Goal: Information Seeking & Learning: Learn about a topic

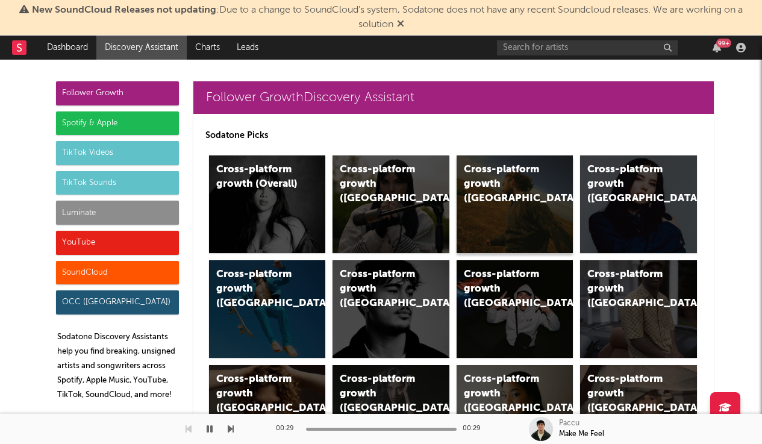
click at [541, 232] on div "Cross-platform growth ([GEOGRAPHIC_DATA])" at bounding box center [515, 204] width 117 height 98
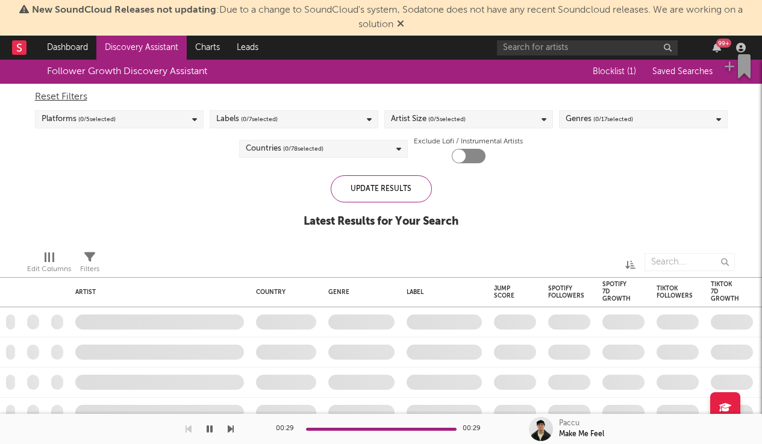
checkbox input "true"
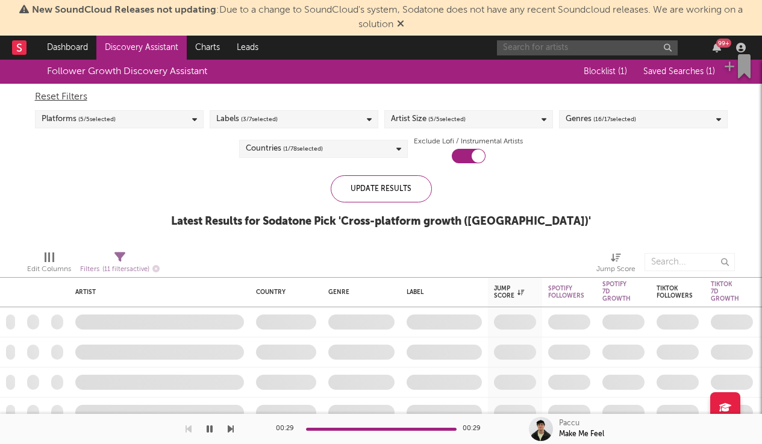
click at [525, 48] on input "text" at bounding box center [587, 47] width 181 height 15
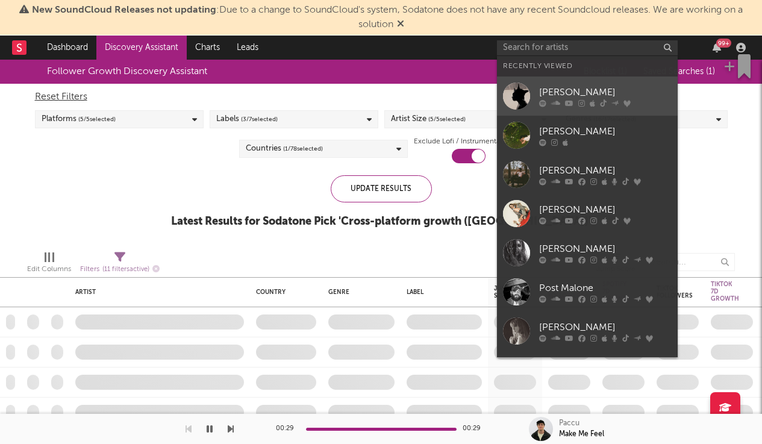
click at [565, 93] on div "[PERSON_NAME]" at bounding box center [605, 92] width 133 height 14
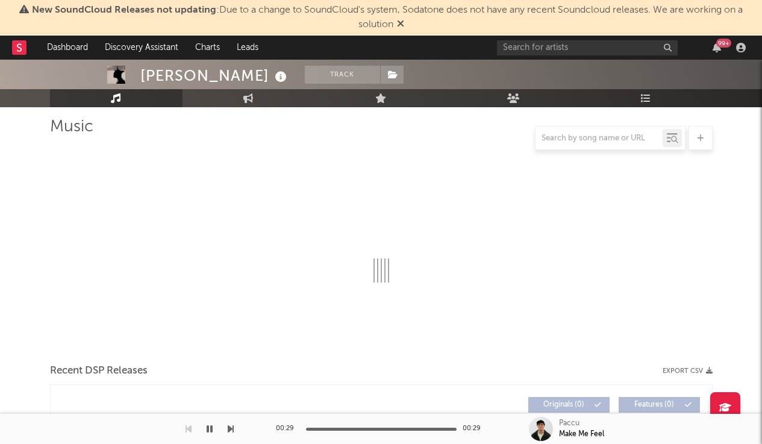
scroll to position [83, 1]
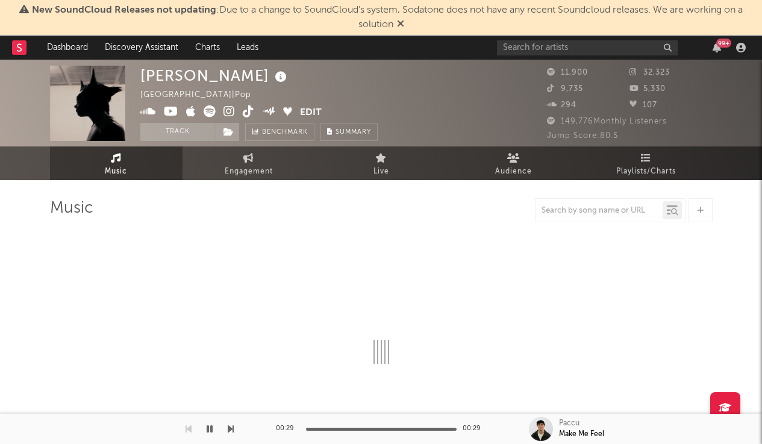
select select "6m"
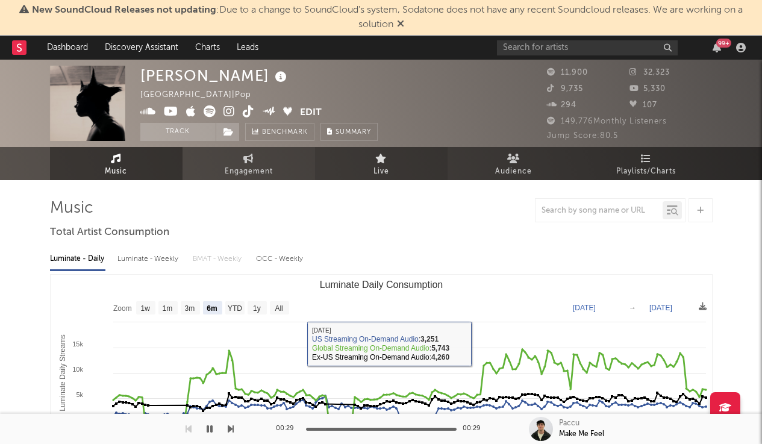
scroll to position [0, 0]
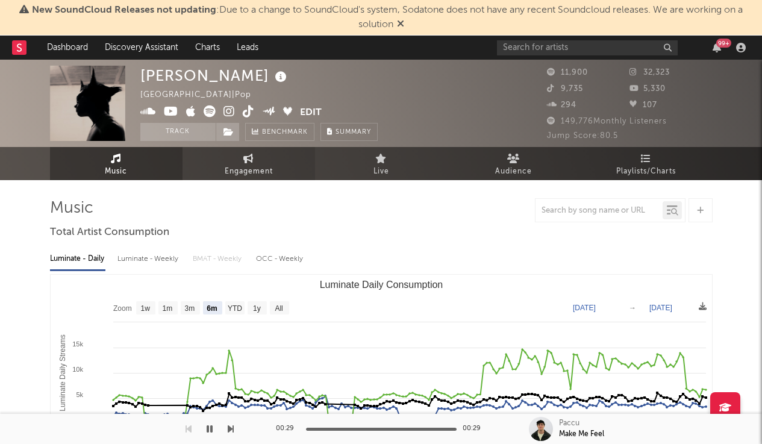
click at [252, 178] on span "Engagement" at bounding box center [249, 171] width 48 height 14
select select "1w"
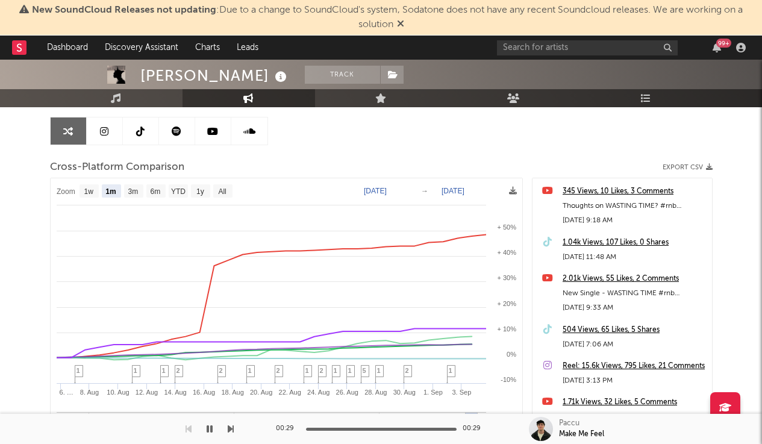
scroll to position [116, 0]
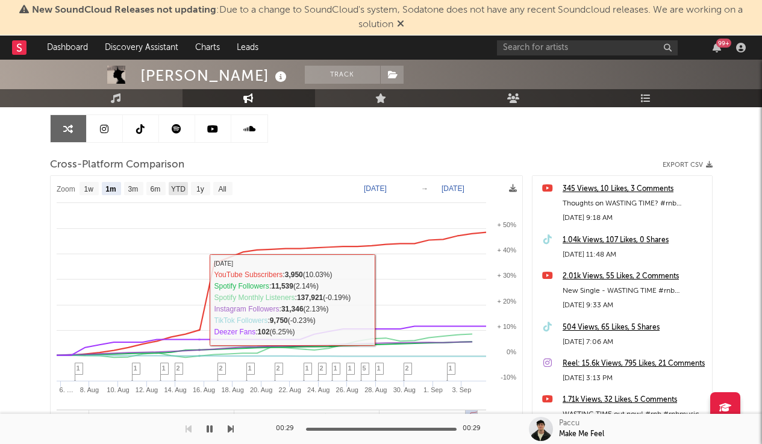
click at [181, 185] on text "YTD" at bounding box center [177, 189] width 14 height 8
select select "YTD"
type input "[DATE]"
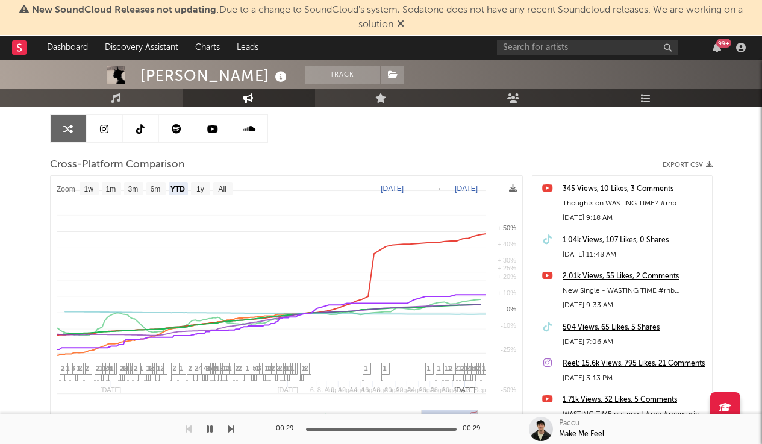
select select "1w"
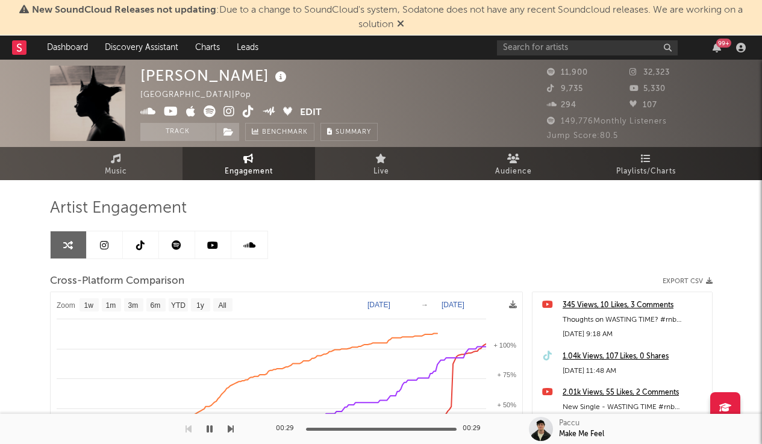
scroll to position [0, 0]
click at [110, 173] on span "Music" at bounding box center [116, 171] width 22 height 14
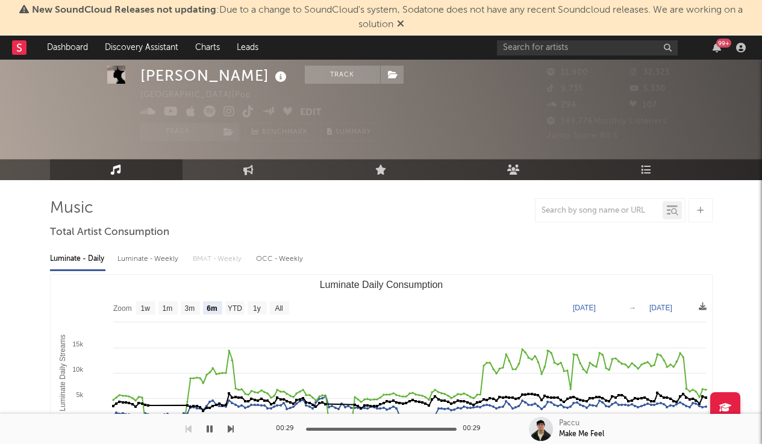
scroll to position [133, 0]
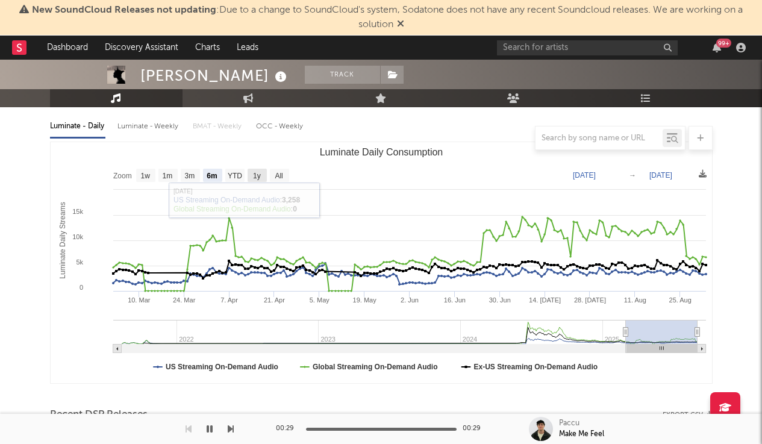
click at [256, 175] on text "1y" at bounding box center [257, 176] width 8 height 8
select select "1y"
type input "[DATE]"
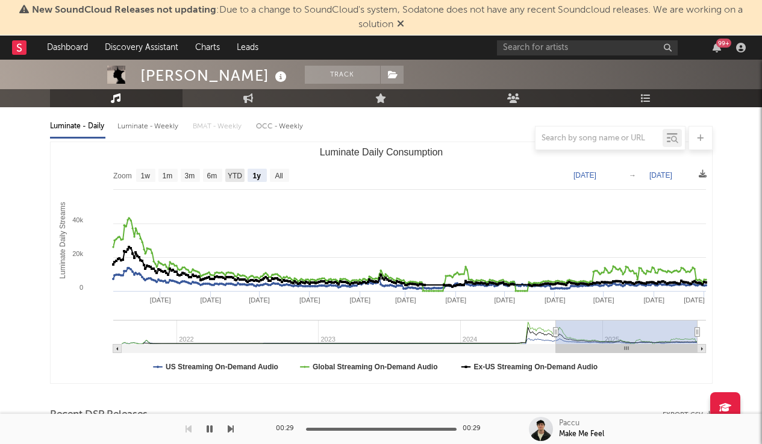
click at [234, 172] on text "YTD" at bounding box center [234, 176] width 14 height 8
select select "YTD"
type input "[DATE]"
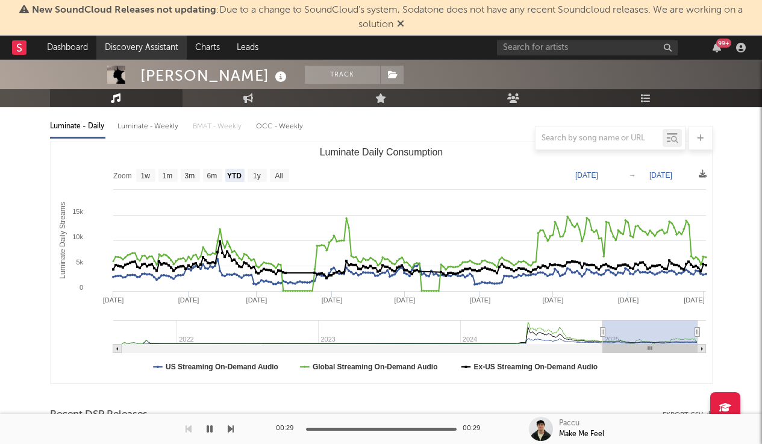
click at [146, 40] on link "Discovery Assistant" at bounding box center [141, 48] width 90 height 24
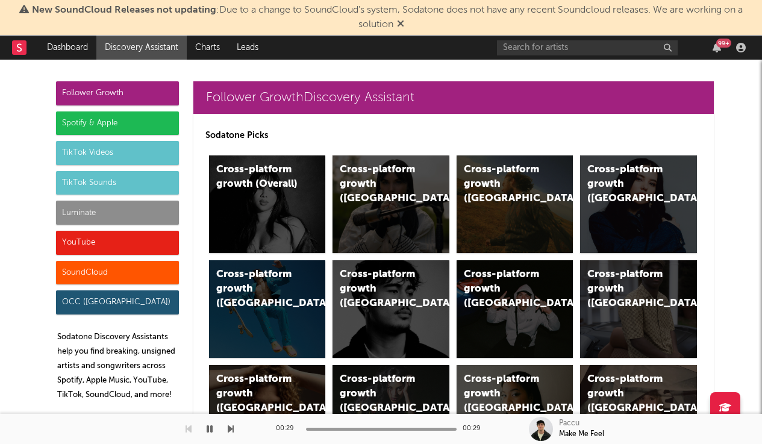
click at [460, 221] on div "Cross-platform growth ([GEOGRAPHIC_DATA])" at bounding box center [515, 204] width 117 height 98
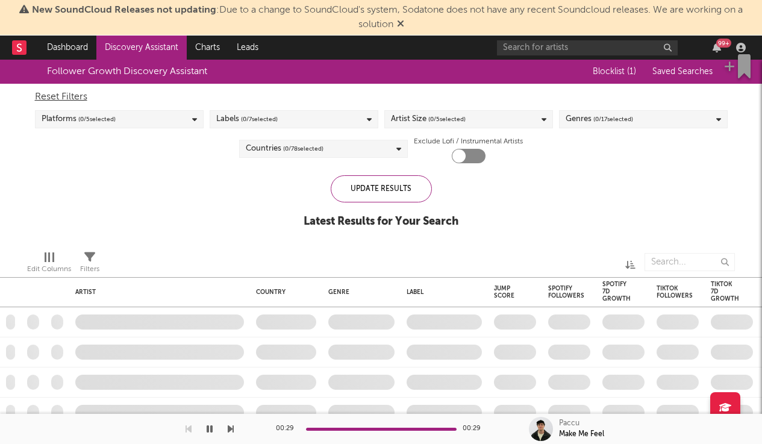
checkbox input "true"
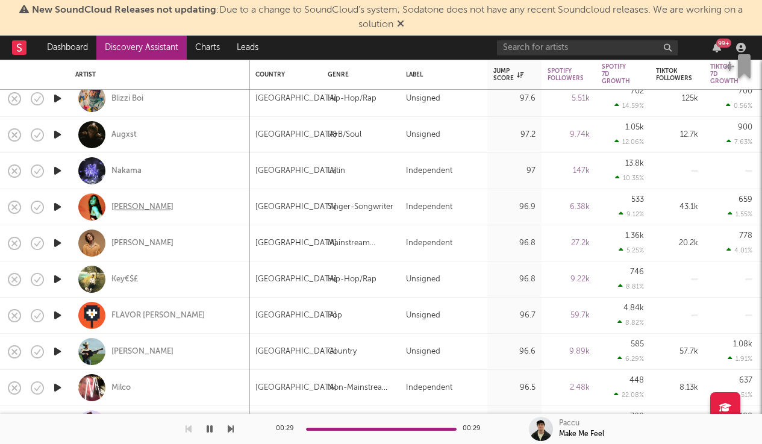
click at [142, 209] on div "[PERSON_NAME]" at bounding box center [142, 207] width 62 height 11
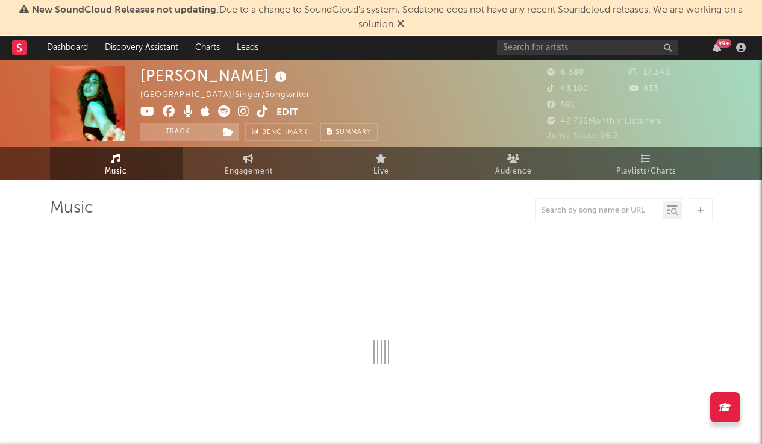
click at [245, 110] on icon at bounding box center [243, 111] width 11 height 12
